Goal: Task Accomplishment & Management: Manage account settings

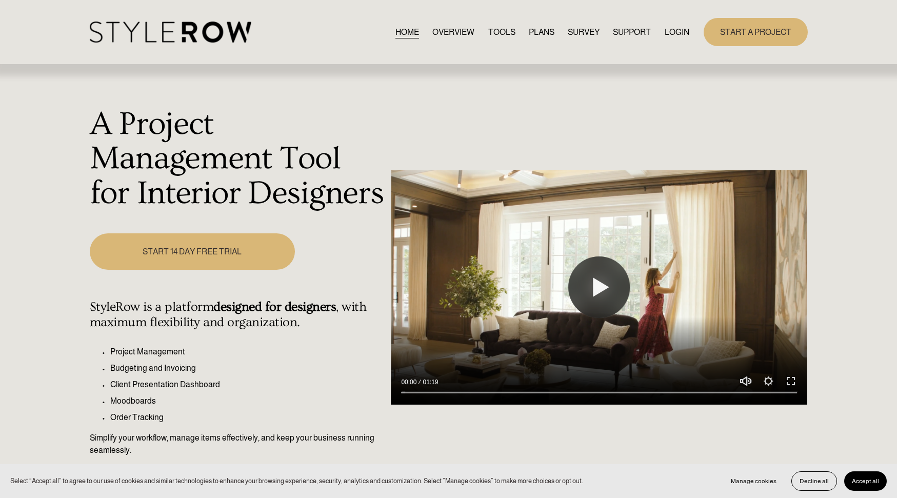
click at [678, 34] on link "LOGIN" at bounding box center [677, 32] width 25 height 14
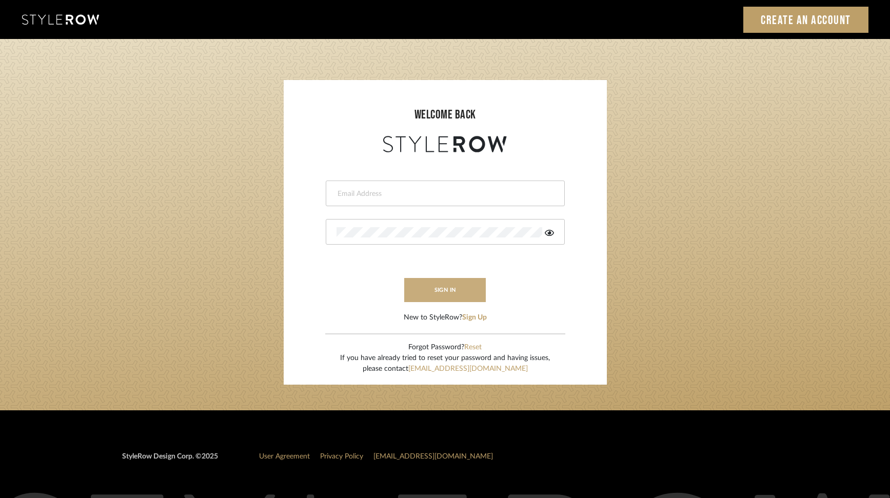
type input "brooke@coastal-interiors.com"
click at [457, 291] on button "sign in" at bounding box center [445, 290] width 82 height 24
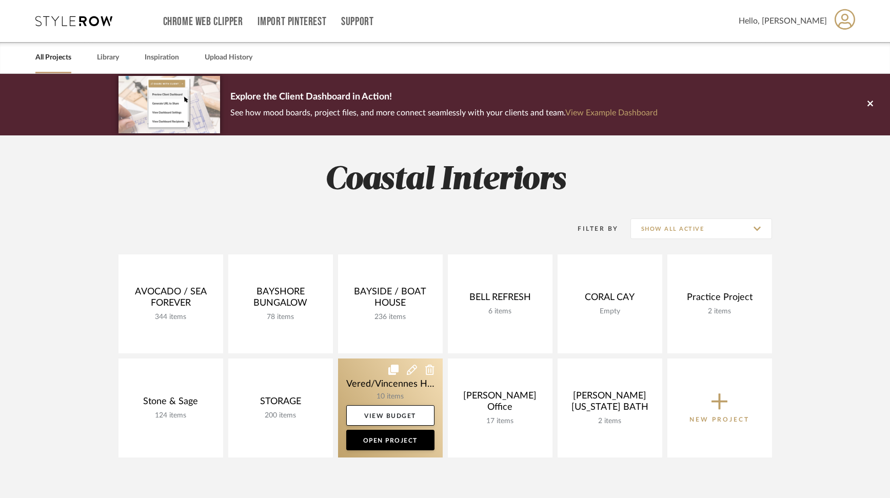
click at [396, 391] on link at bounding box center [390, 408] width 105 height 99
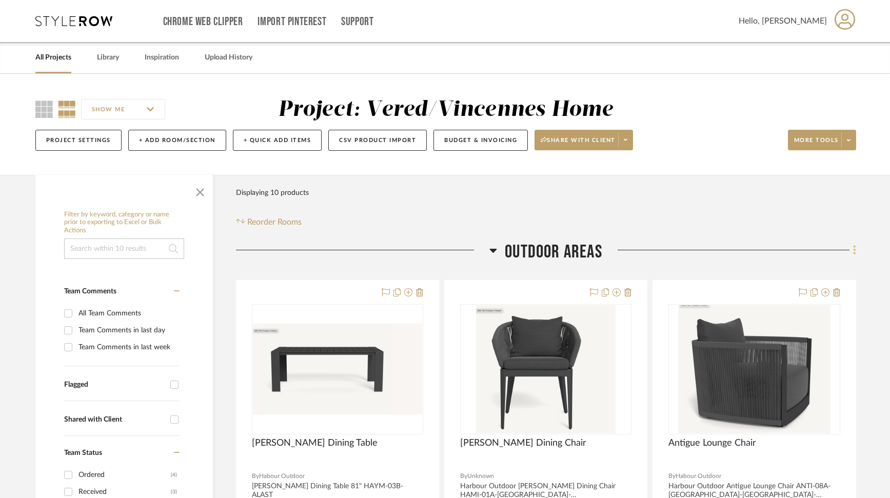
click at [855, 250] on icon at bounding box center [854, 249] width 3 height 11
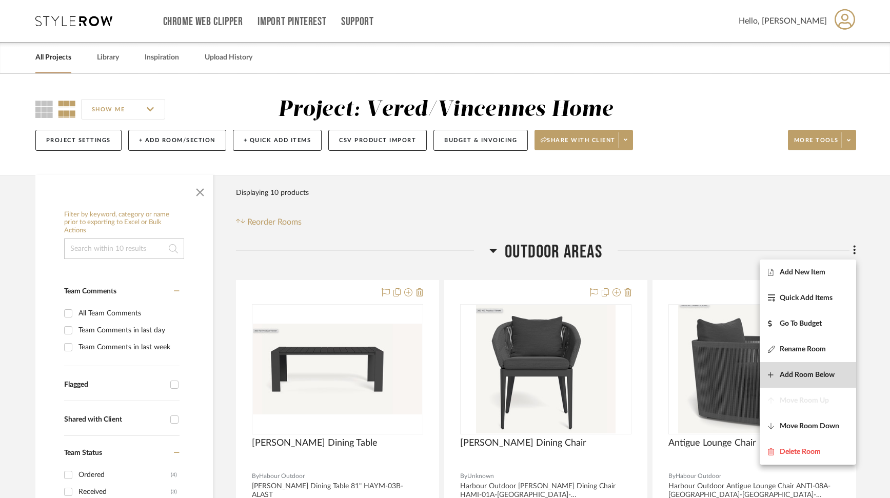
click at [798, 379] on span "Add Room Below" at bounding box center [807, 374] width 55 height 9
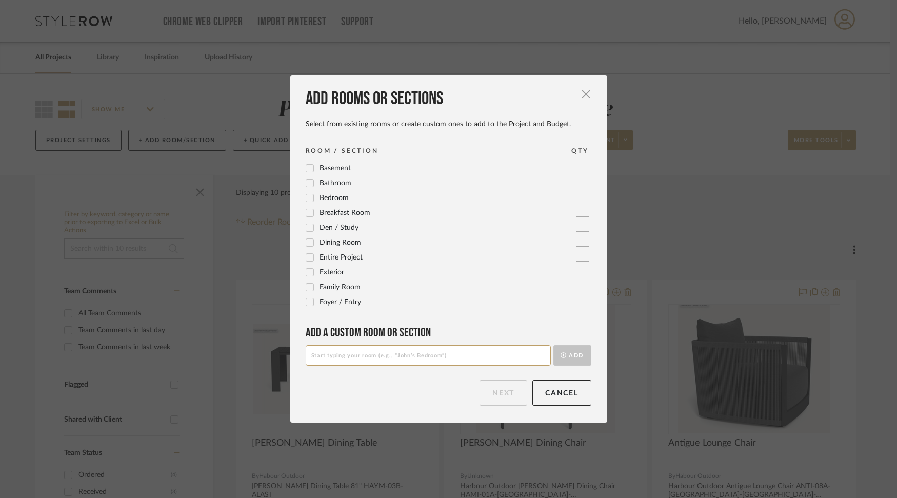
click at [306, 303] on icon at bounding box center [309, 302] width 7 height 5
click at [496, 392] on button "Next" at bounding box center [504, 393] width 48 height 26
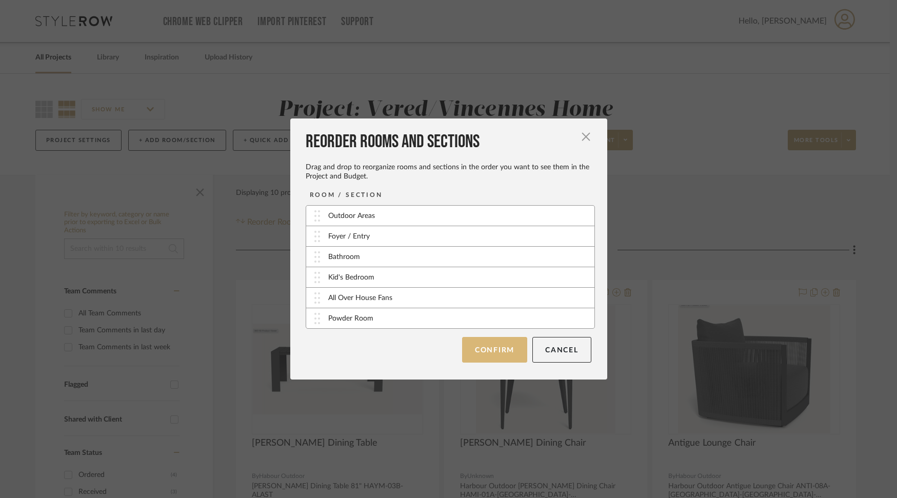
click at [499, 350] on button "Confirm" at bounding box center [494, 350] width 65 height 26
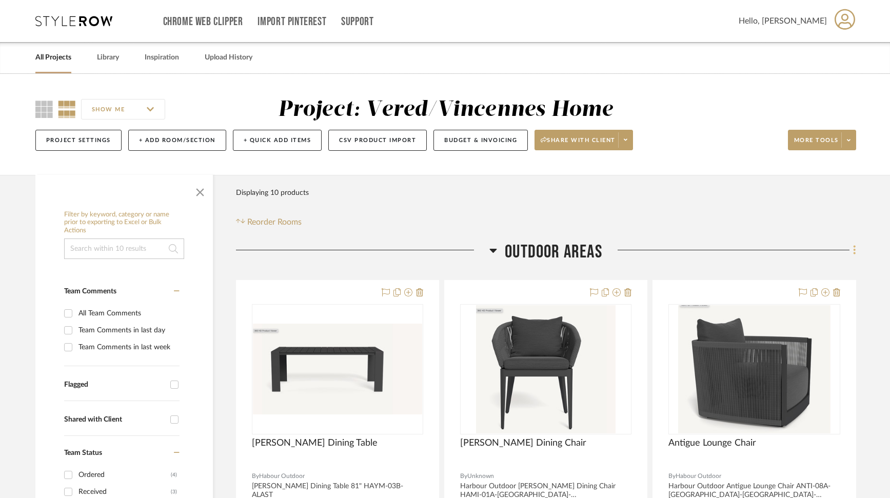
click at [855, 252] on icon at bounding box center [854, 249] width 3 height 11
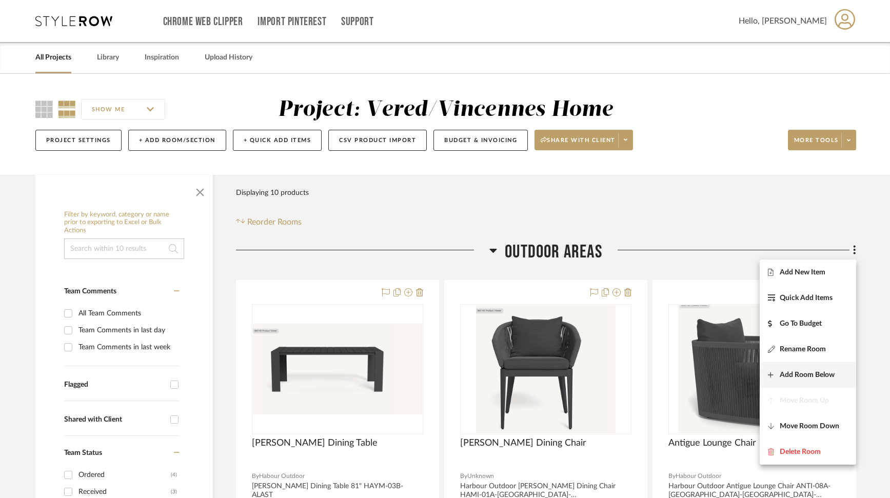
click at [785, 375] on span "Add Room Below" at bounding box center [807, 374] width 55 height 9
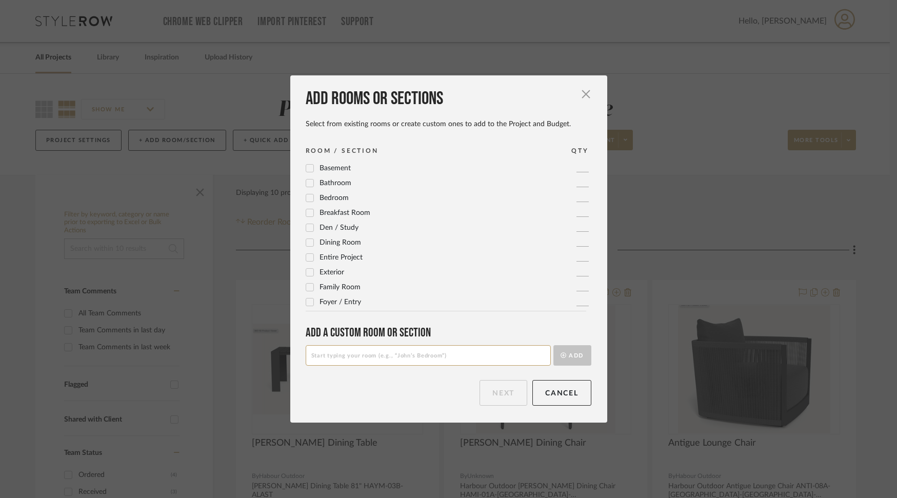
click at [308, 241] on icon at bounding box center [309, 242] width 7 height 5
click at [500, 386] on button "Next" at bounding box center [504, 393] width 48 height 26
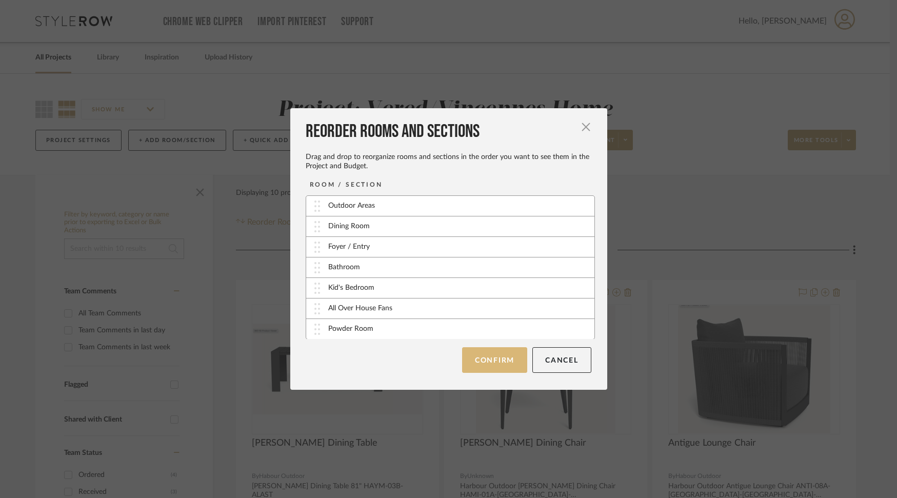
click at [504, 361] on button "Confirm" at bounding box center [494, 360] width 65 height 26
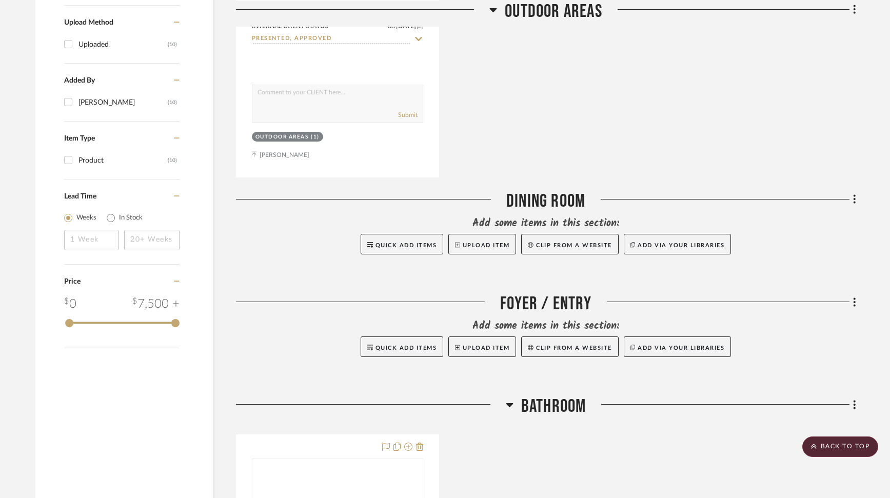
scroll to position [1009, 0]
click at [494, 241] on button "Upload Item" at bounding box center [482, 243] width 68 height 21
